Goal: Unclear: Browse casually

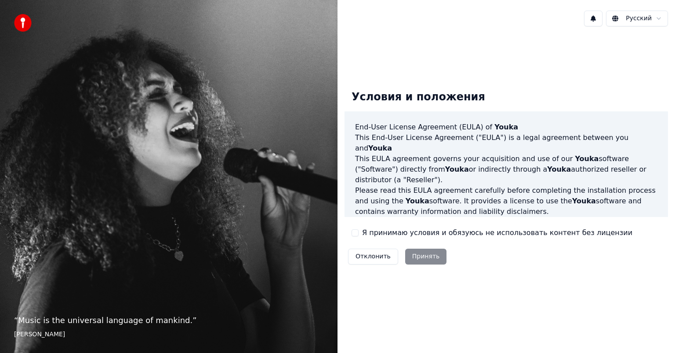
click at [412, 260] on div "Отклонить Принять" at bounding box center [397, 256] width 105 height 23
click at [418, 255] on div "Отклонить Принять" at bounding box center [397, 256] width 105 height 23
click at [429, 257] on div "Отклонить Принять" at bounding box center [397, 256] width 105 height 23
click at [419, 258] on div "Отклонить Принять" at bounding box center [397, 256] width 105 height 23
click at [416, 257] on div "Отклонить Принять" at bounding box center [397, 256] width 105 height 23
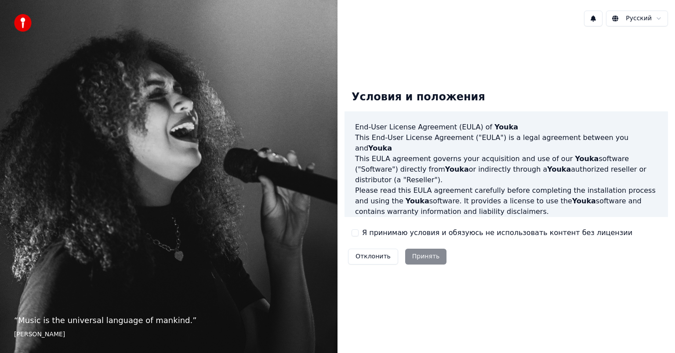
click at [417, 257] on div "Отклонить Принять" at bounding box center [397, 256] width 105 height 23
click at [417, 258] on div "Отклонить Принять" at bounding box center [397, 256] width 105 height 23
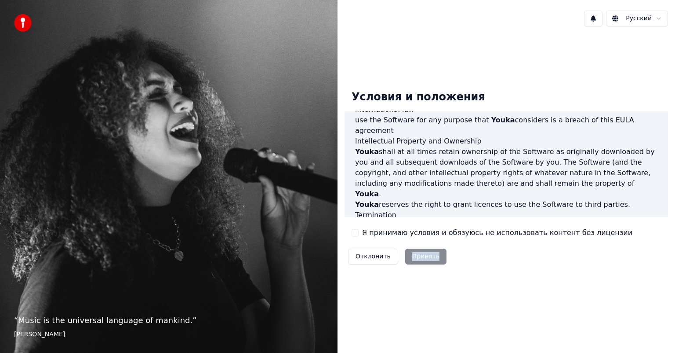
scroll to position [474, 0]
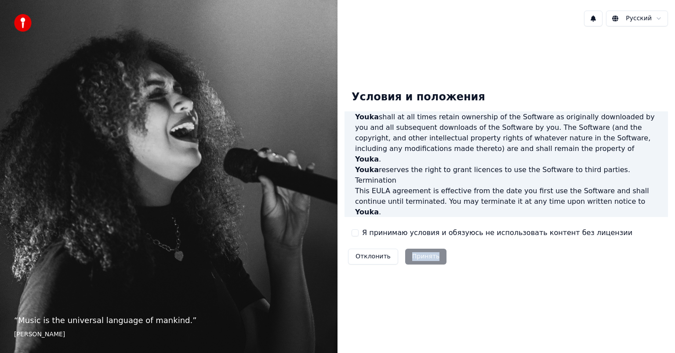
click at [416, 260] on div "Отклонить Принять" at bounding box center [397, 256] width 105 height 23
click at [415, 258] on div "Отклонить Принять" at bounding box center [397, 256] width 105 height 23
click at [423, 259] on div "Отклонить Принять" at bounding box center [397, 256] width 105 height 23
click at [424, 258] on div "Отклонить Принять" at bounding box center [397, 256] width 105 height 23
click at [425, 257] on div "Отклонить Принять" at bounding box center [397, 256] width 105 height 23
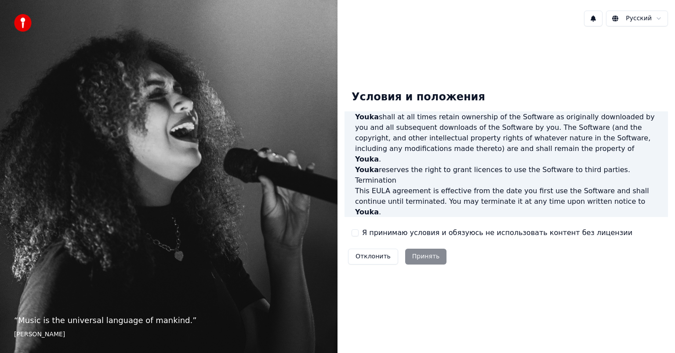
click at [424, 257] on div "Отклонить Принять" at bounding box center [397, 256] width 105 height 23
